Goal: Find specific page/section: Find specific page/section

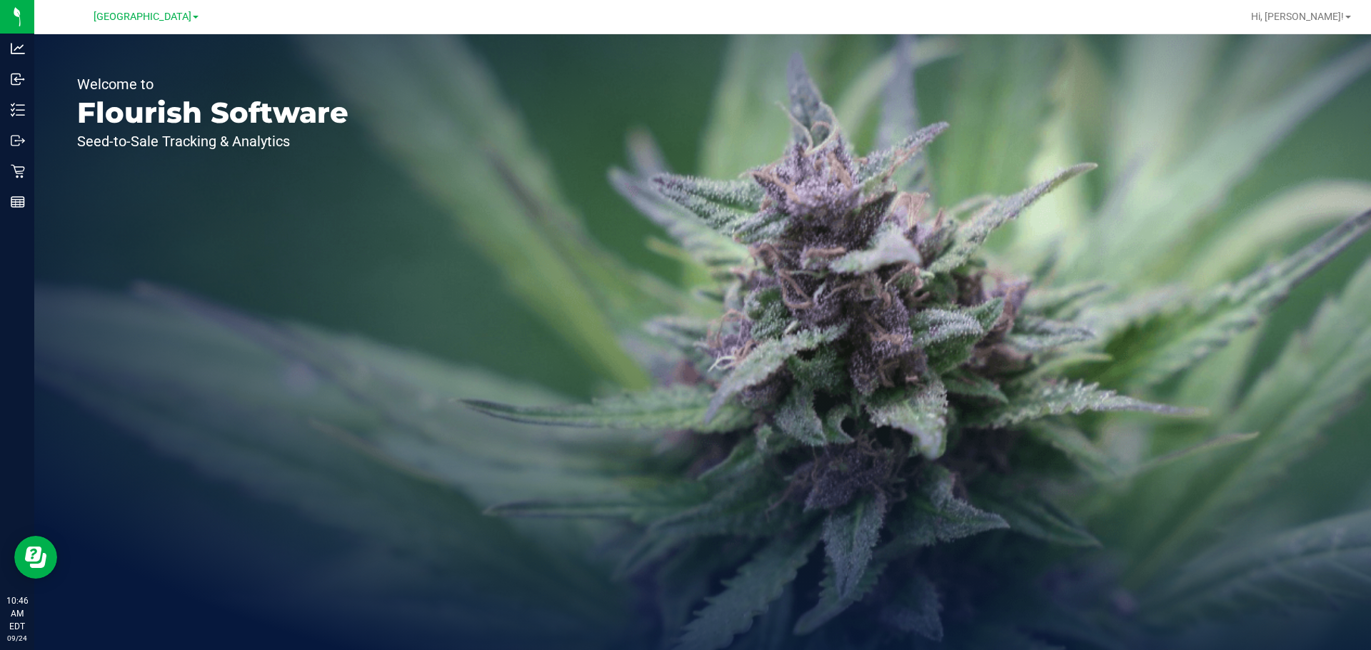
click at [16, 203] on line at bounding box center [16, 203] width 0 height 7
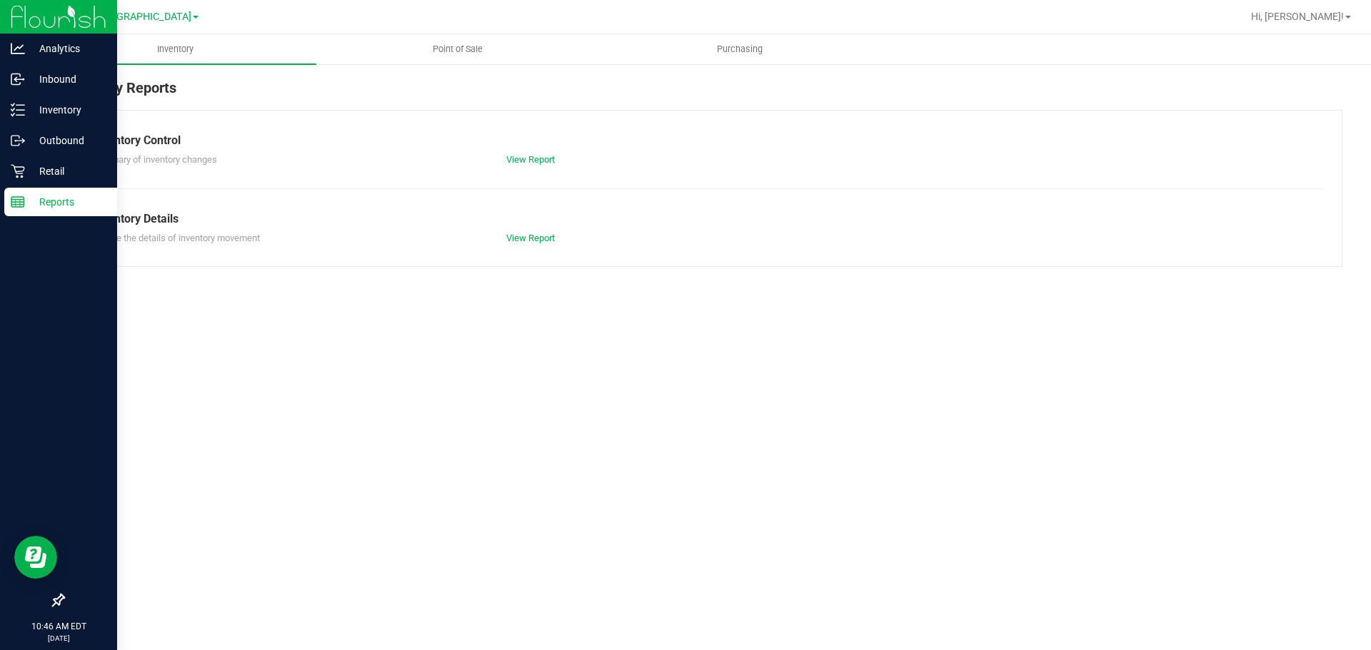
click at [4, 177] on link "Retail" at bounding box center [58, 172] width 117 height 31
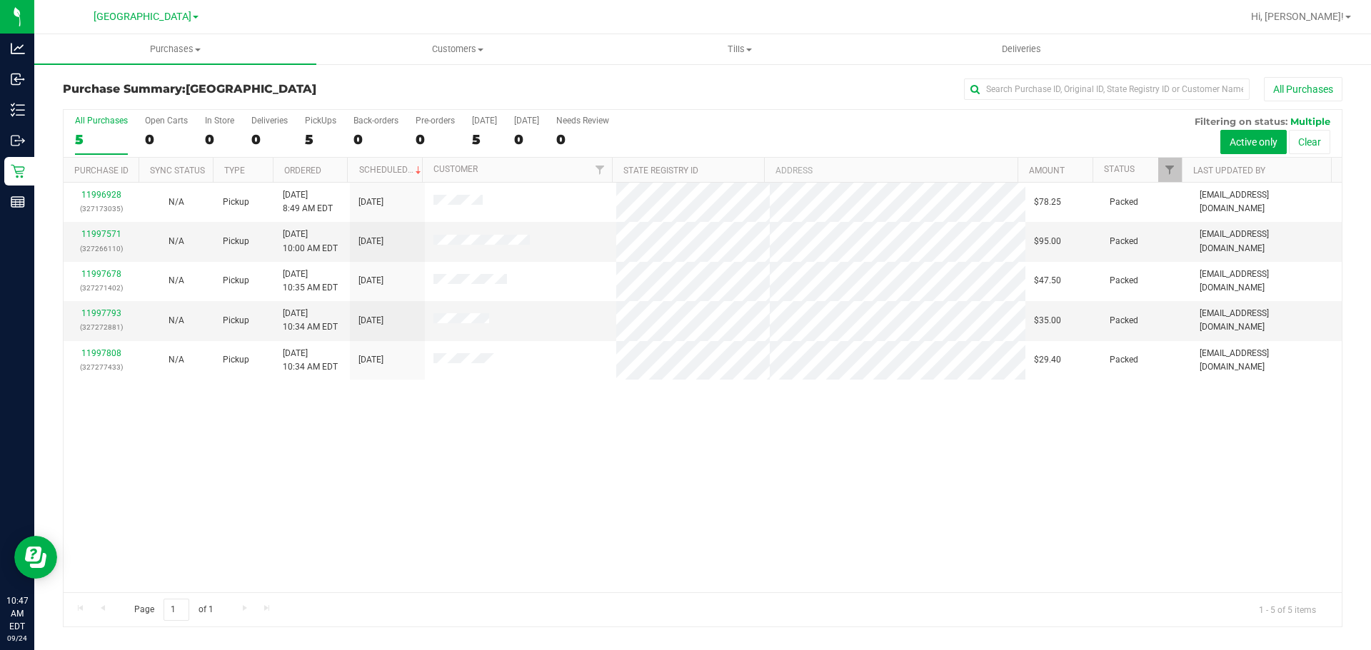
click at [266, 512] on div "11996928 (327173035) N/A Pickup [DATE] 8:49 AM EDT 9/24/2025 $78.25 Packed [EMA…" at bounding box center [703, 388] width 1278 height 410
click at [688, 503] on div "11996928 (327173035) N/A Pickup [DATE] 8:49 AM EDT 9/24/2025 $78.25 Packed [EMA…" at bounding box center [703, 388] width 1278 height 410
click at [449, 495] on div "11996928 (327173035) N/A Pickup [DATE] 8:49 AM EDT 9/24/2025 $78.25 Packed [EMA…" at bounding box center [703, 388] width 1278 height 410
click at [487, 495] on div "11996928 (327173035) N/A Pickup [DATE] 8:49 AM EDT 9/24/2025 $78.25 Packed [EMA…" at bounding box center [703, 388] width 1278 height 410
drag, startPoint x: 837, startPoint y: 480, endPoint x: 629, endPoint y: 544, distance: 218.1
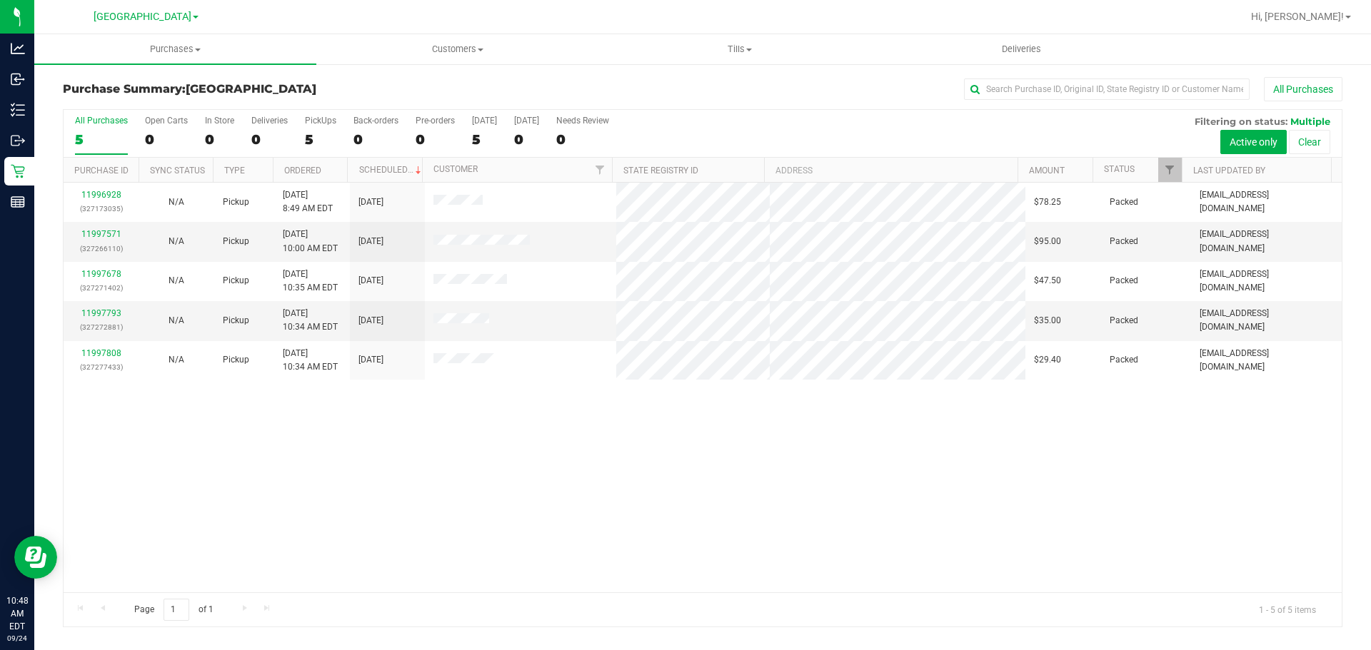
click at [834, 481] on div "11996928 (327173035) N/A Pickup [DATE] 8:49 AM EDT 9/24/2025 $78.25 Packed [EMA…" at bounding box center [703, 388] width 1278 height 410
